Goal: Task Accomplishment & Management: Manage account settings

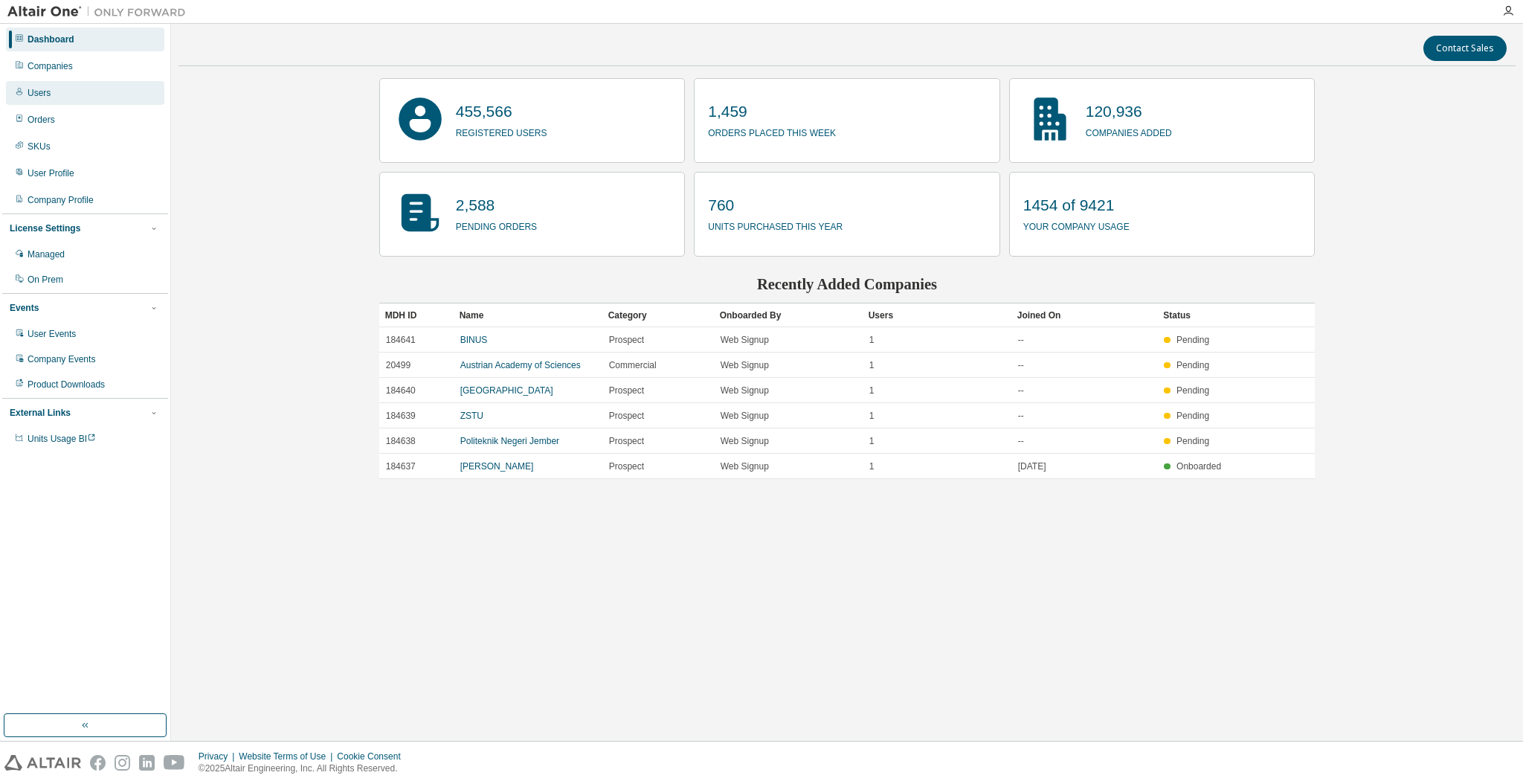
click at [78, 84] on div "Users" at bounding box center [84, 93] width 158 height 24
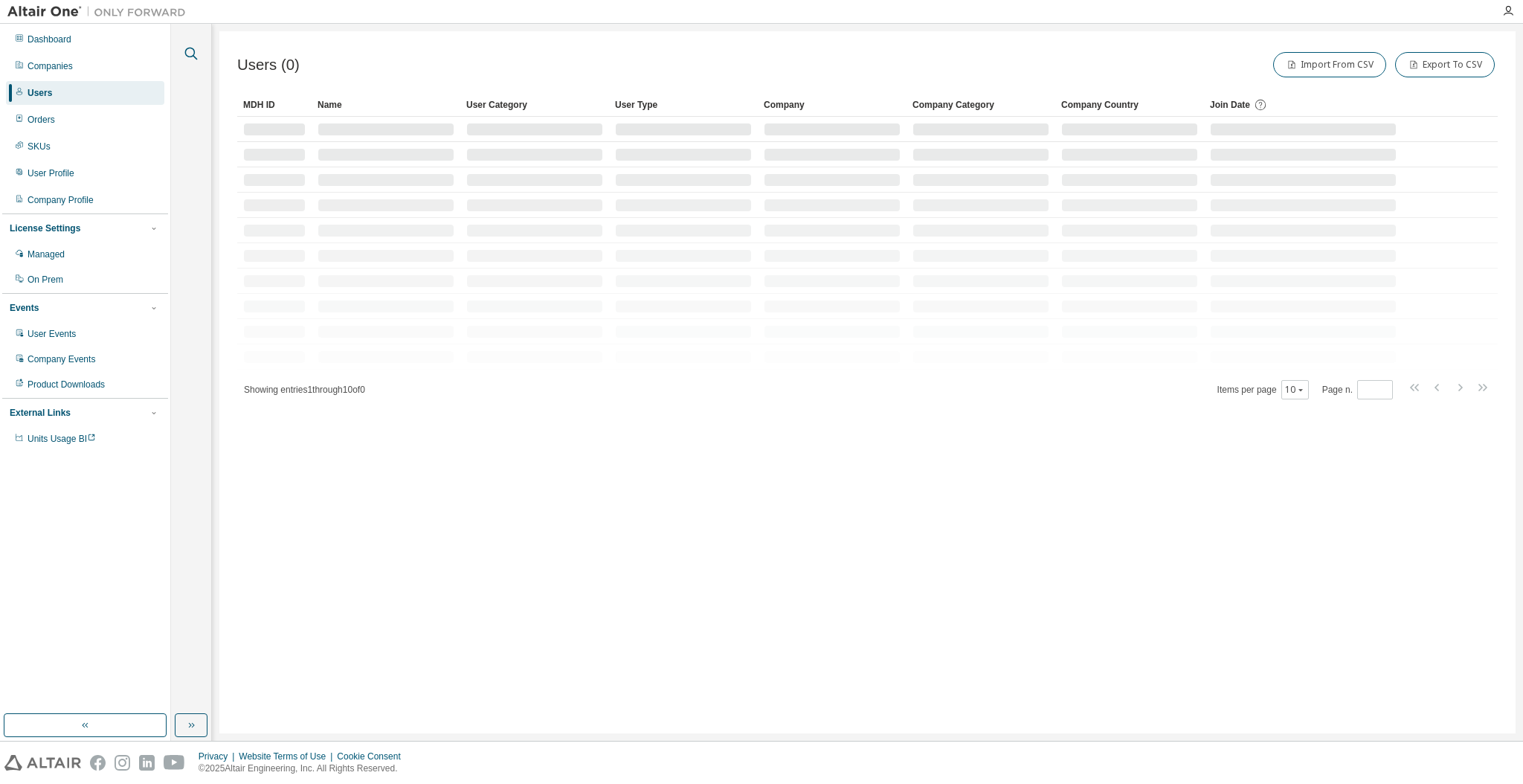
click at [188, 47] on icon "button" at bounding box center [192, 54] width 13 height 13
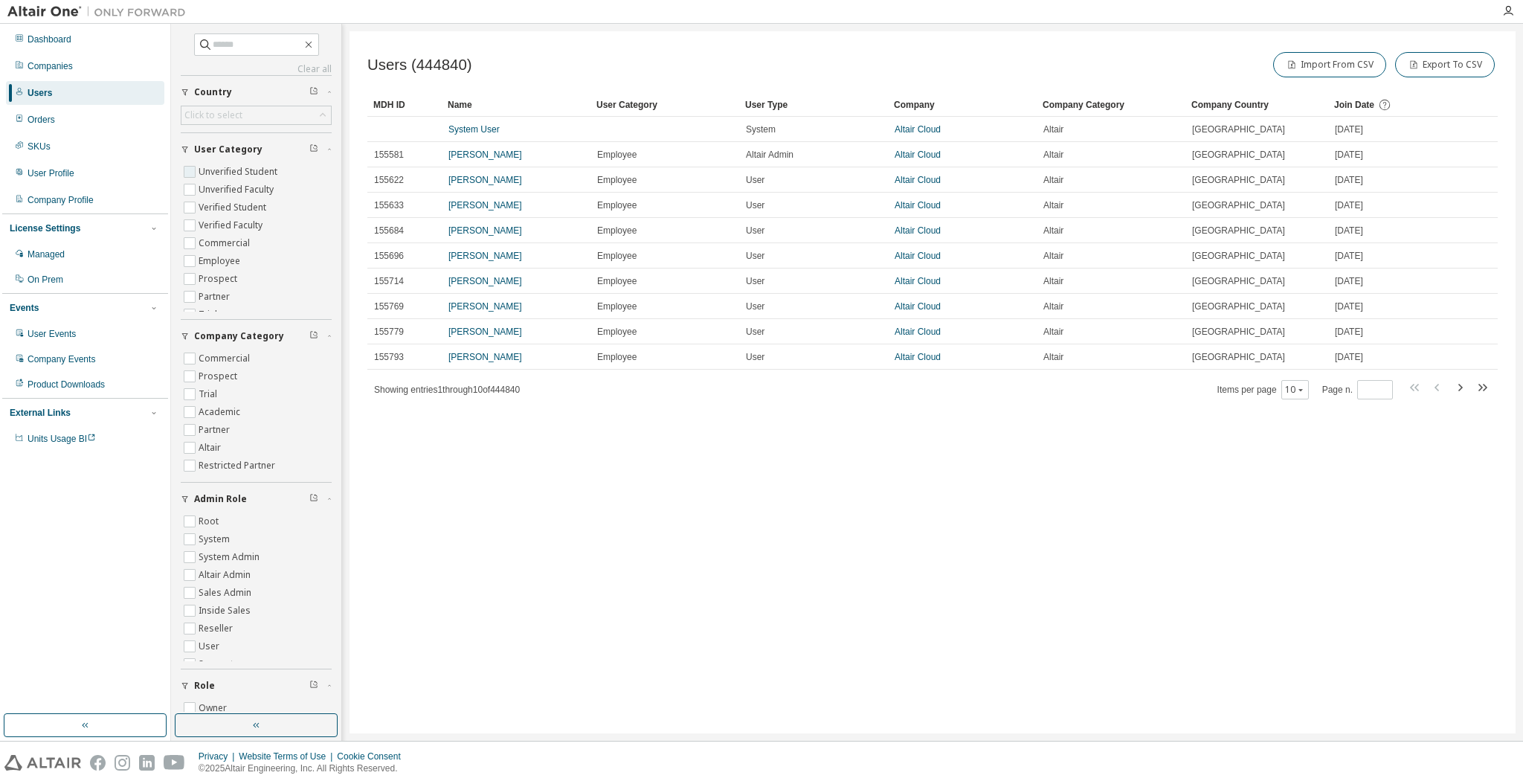
click at [222, 161] on button "User Category" at bounding box center [256, 149] width 151 height 33
click at [225, 156] on button "User Category" at bounding box center [256, 149] width 151 height 33
click at [217, 174] on label "Unverified Student" at bounding box center [239, 172] width 82 height 18
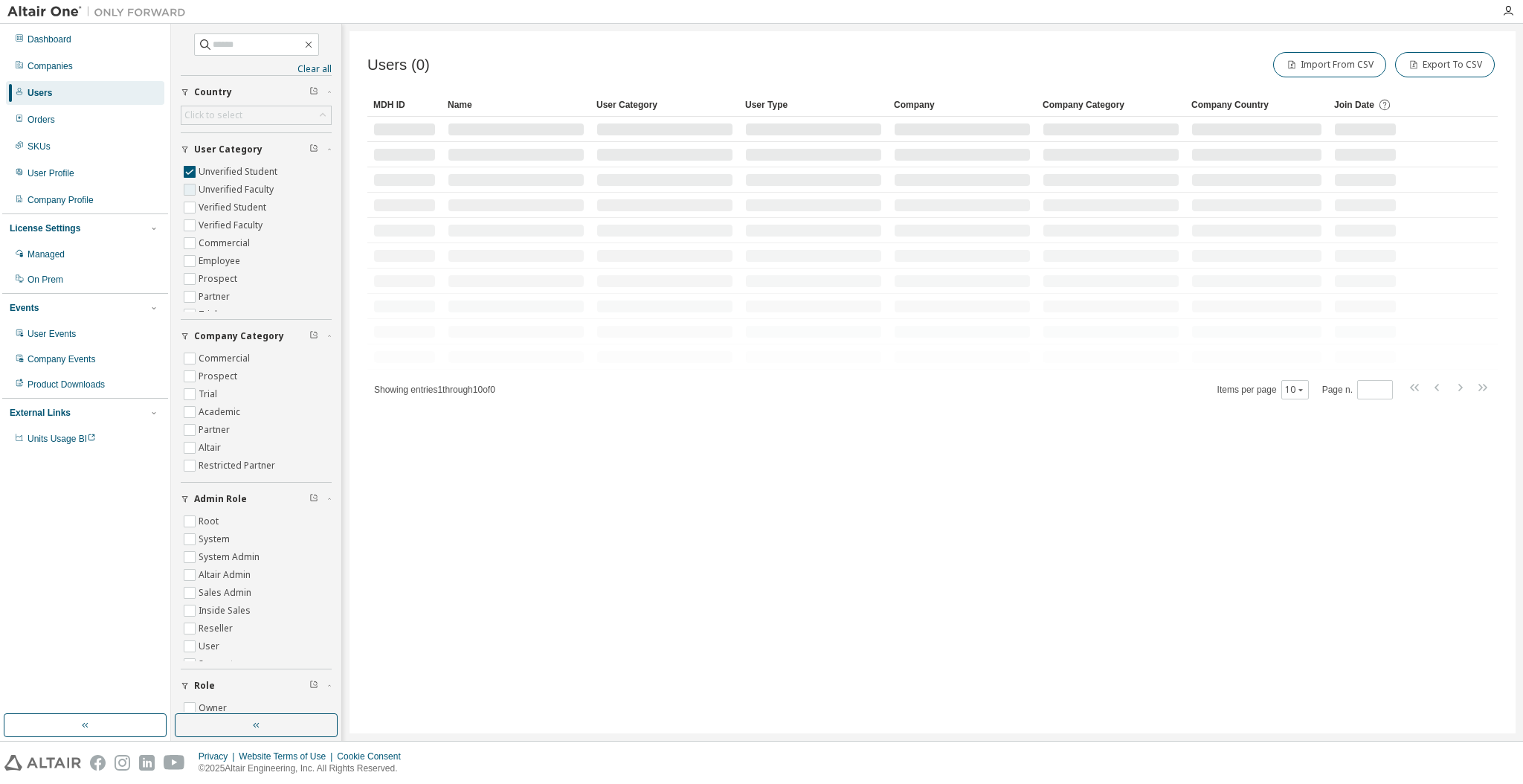
click at [216, 186] on label "Unverified Faculty" at bounding box center [237, 190] width 78 height 18
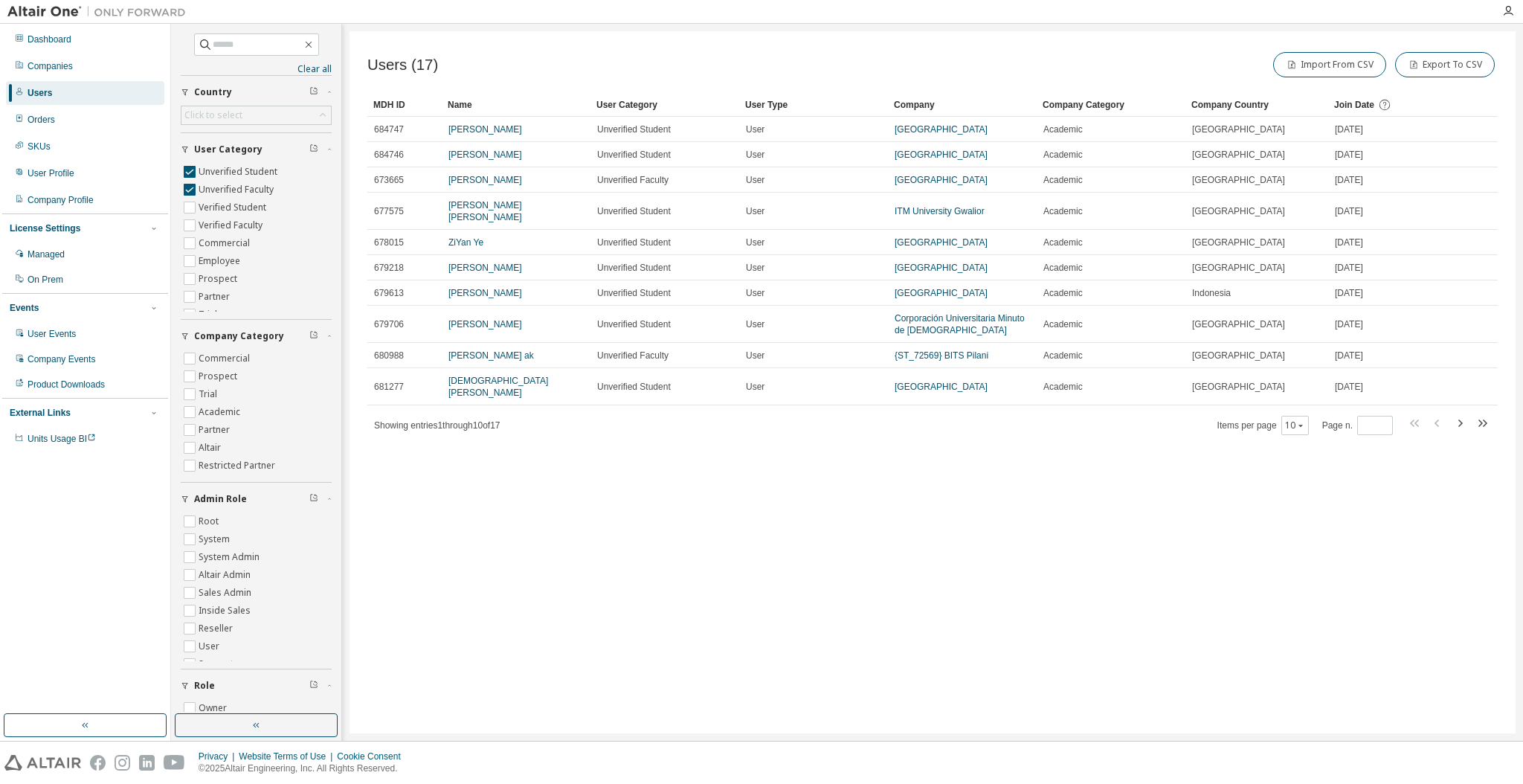
click at [1358, 101] on span "Join Date" at bounding box center [1354, 104] width 40 height 10
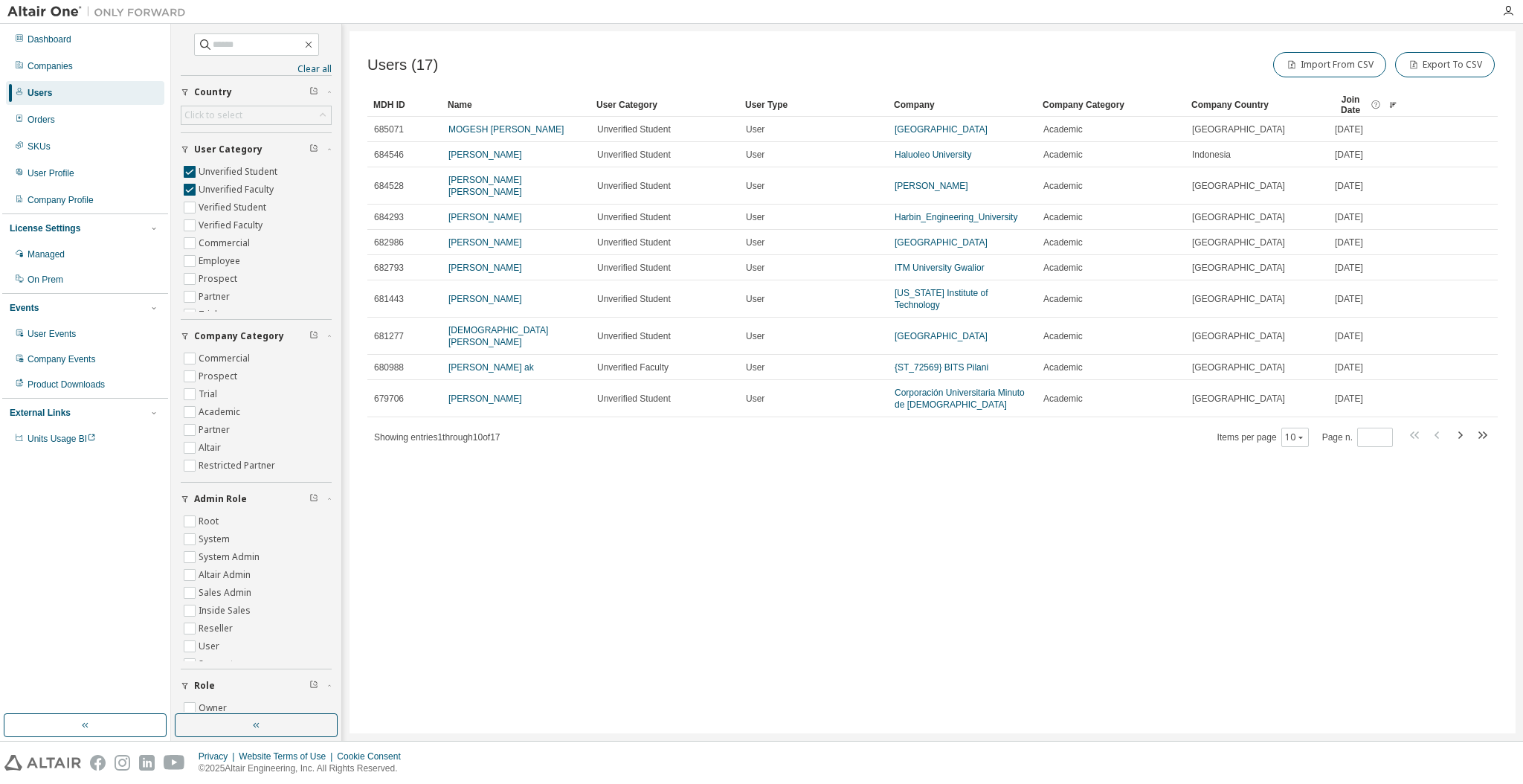
click at [1358, 101] on span "Join Date" at bounding box center [1350, 105] width 33 height 21
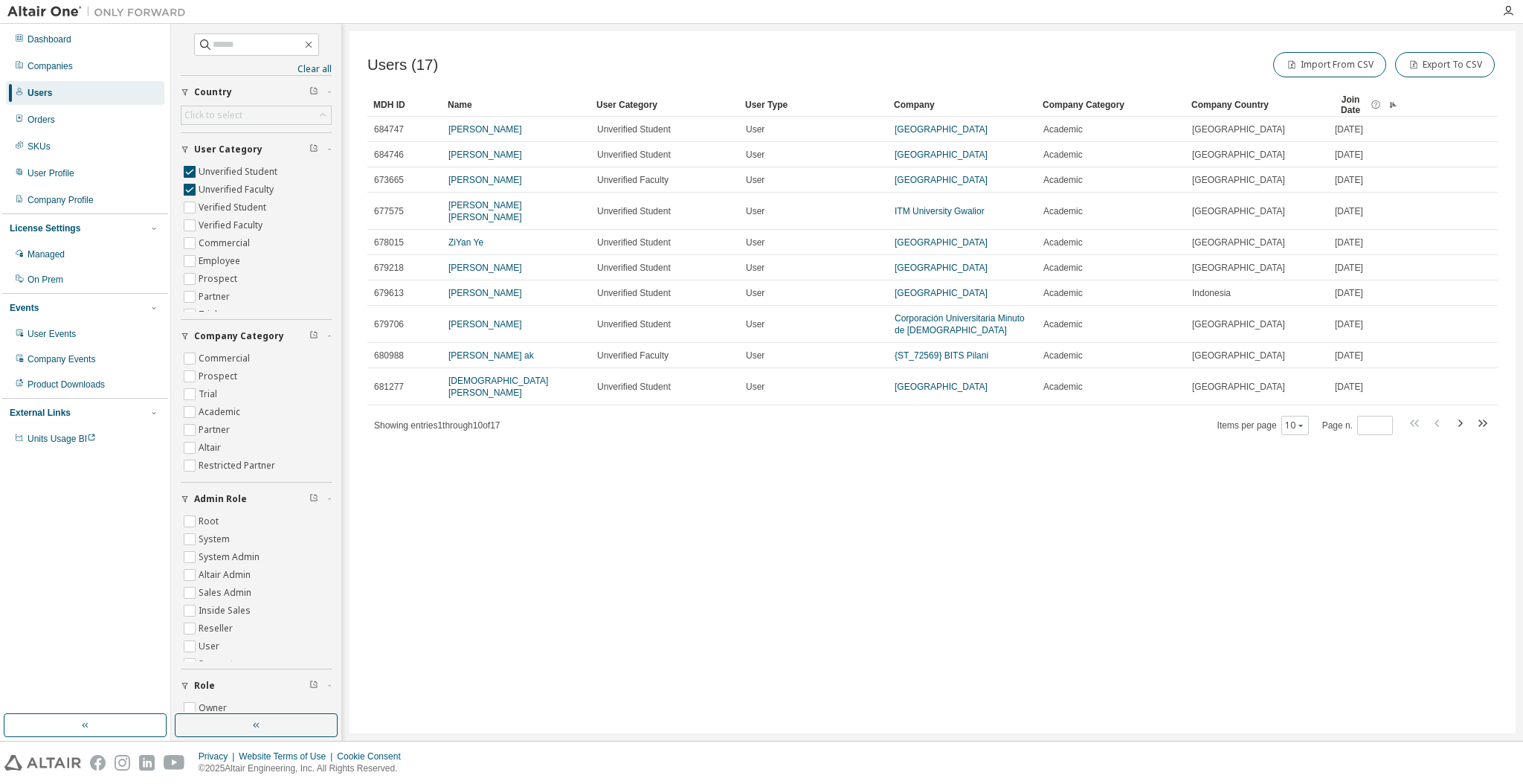
click at [780, 593] on div "Users (17) Import From CSV Export To CSV Clear Load Save Save As Field Operator…" at bounding box center [933, 382] width 1166 height 702
click at [839, 496] on div "Users (17) Import From CSV Export To CSV Clear Load Save Save As Field Operator…" at bounding box center [933, 382] width 1166 height 702
click at [706, 516] on div "Users (17) Import From CSV Export To CSV Clear Load Save Save As Field Operator…" at bounding box center [933, 382] width 1166 height 702
click at [572, 479] on div "Users (17) Import From CSV Export To CSV Clear Load Save Save As Field Operator…" at bounding box center [933, 382] width 1166 height 702
